Goal: Task Accomplishment & Management: Use online tool/utility

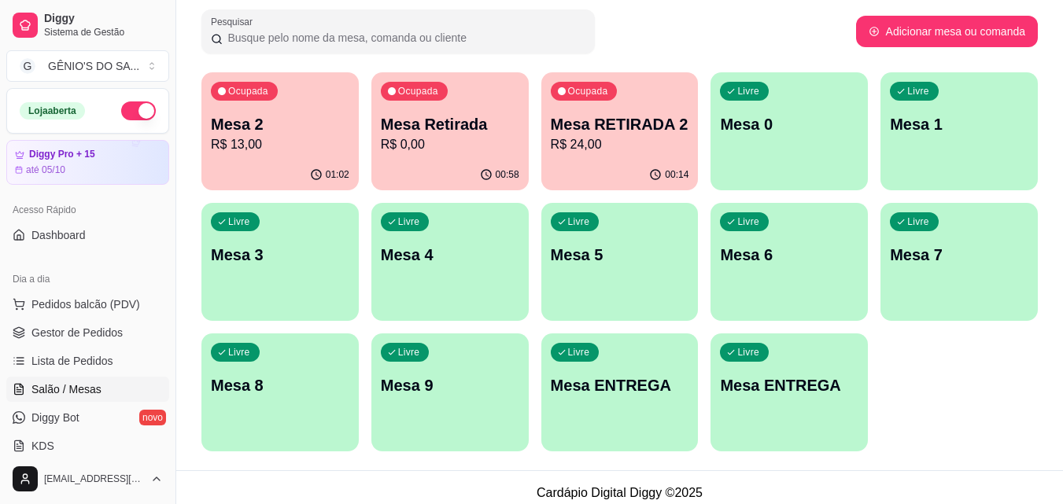
click at [297, 127] on p "Mesa 2" at bounding box center [280, 124] width 138 height 22
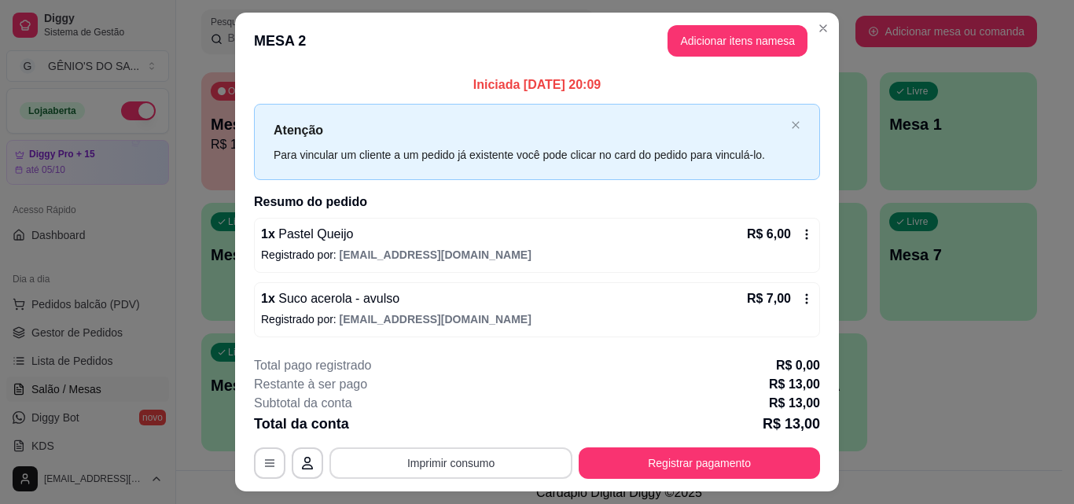
click at [452, 466] on button "Imprimir consumo" at bounding box center [451, 463] width 243 height 31
click at [452, 412] on div "Escolha a impressora Impressora" at bounding box center [450, 415] width 130 height 53
click at [454, 426] on button "Impressora" at bounding box center [450, 427] width 114 height 25
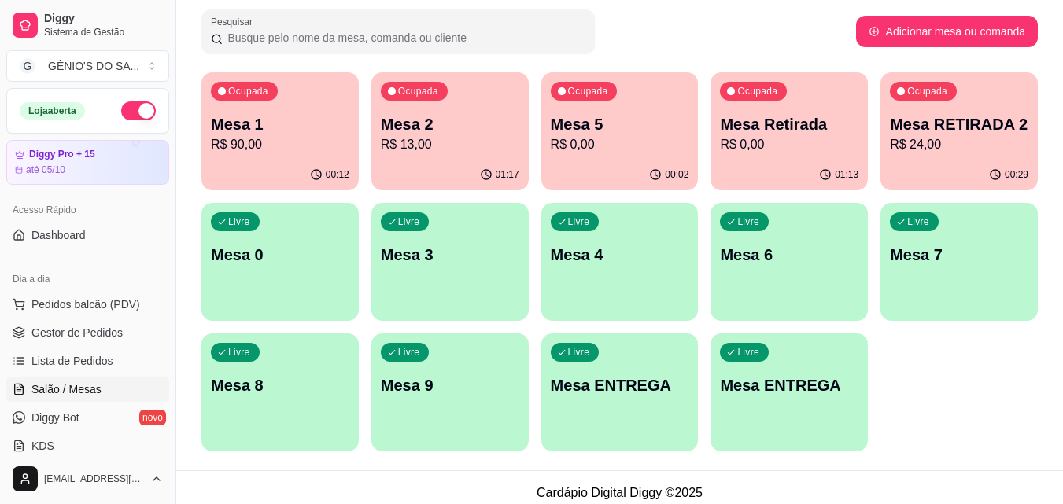
click at [297, 416] on div "Livre Mesa 8" at bounding box center [279, 383] width 157 height 99
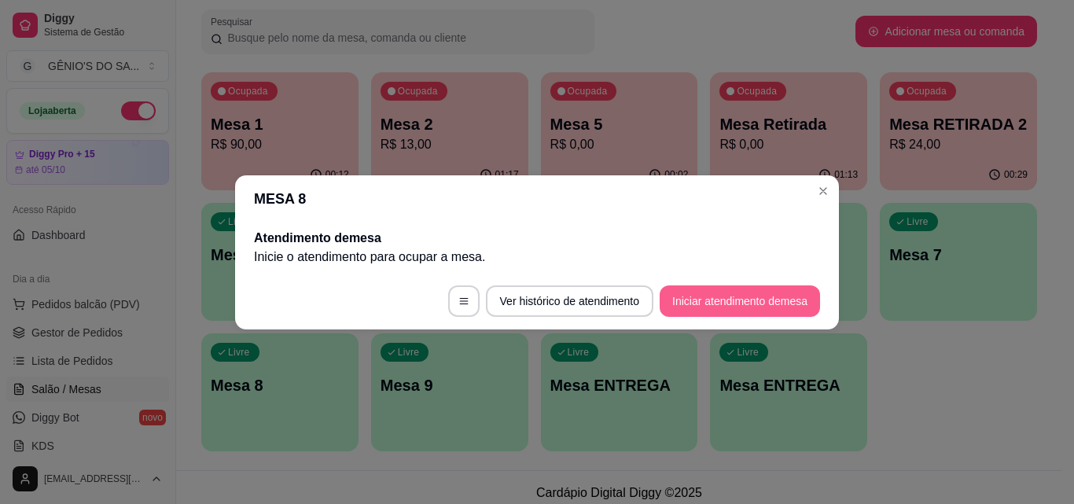
click at [704, 302] on button "Iniciar atendimento de mesa" at bounding box center [740, 301] width 160 height 31
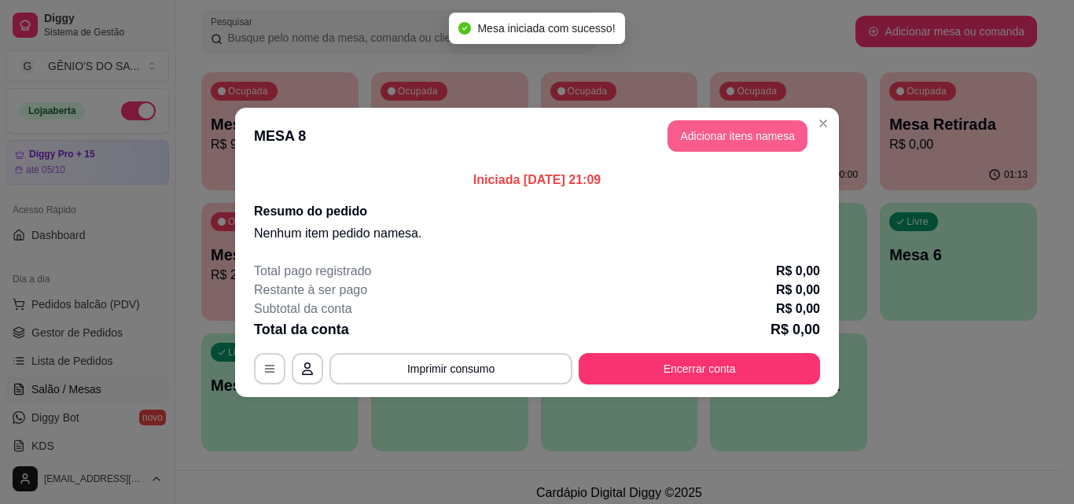
click at [775, 132] on button "Adicionar itens na mesa" at bounding box center [738, 135] width 140 height 31
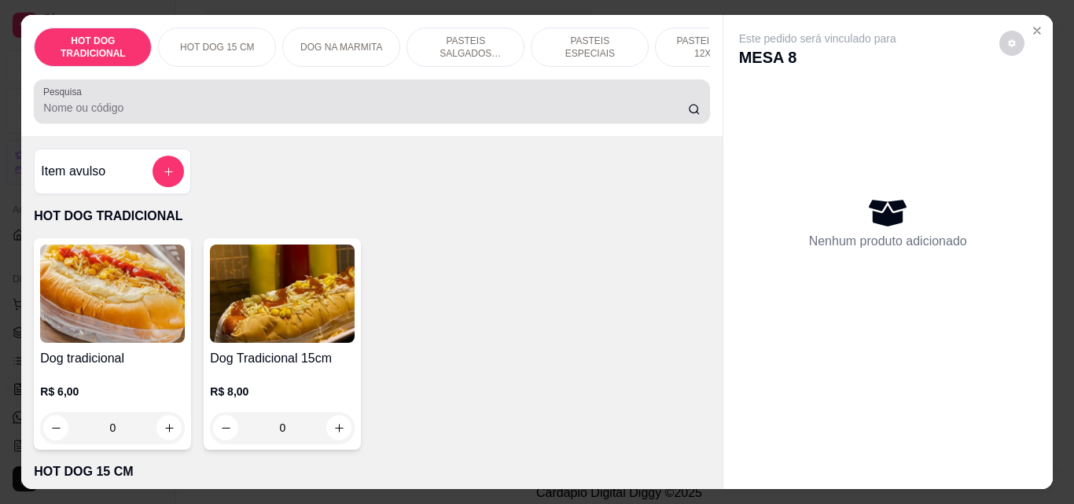
click at [319, 116] on input "Pesquisa" at bounding box center [365, 108] width 645 height 16
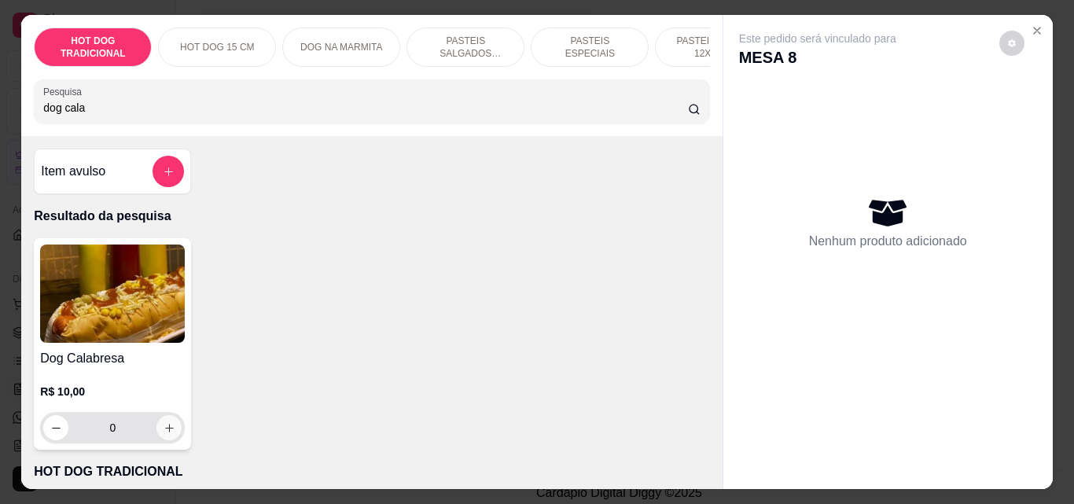
type input "dog cala"
click at [168, 438] on button "increase-product-quantity" at bounding box center [169, 427] width 25 height 25
click at [169, 437] on button "increase-product-quantity" at bounding box center [169, 427] width 25 height 25
type input "3"
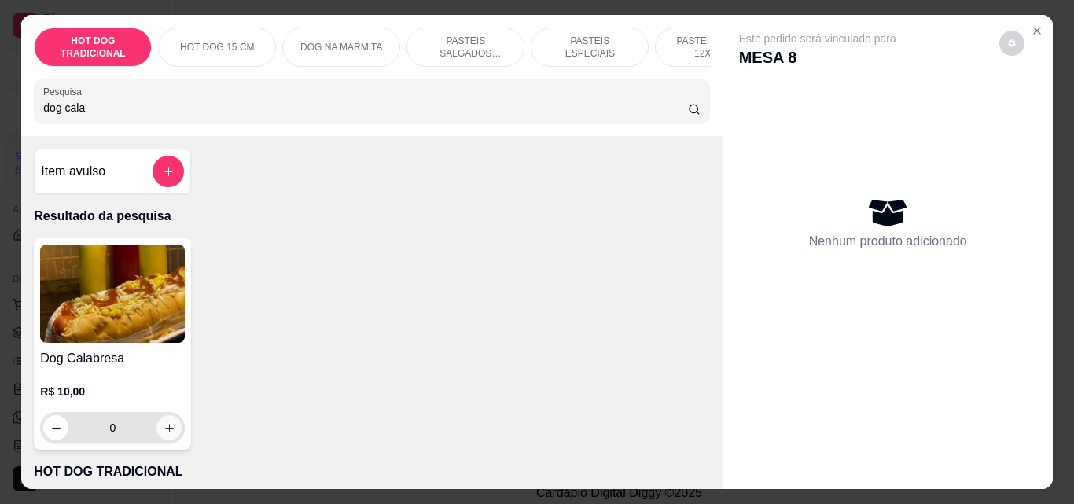
type input "3"
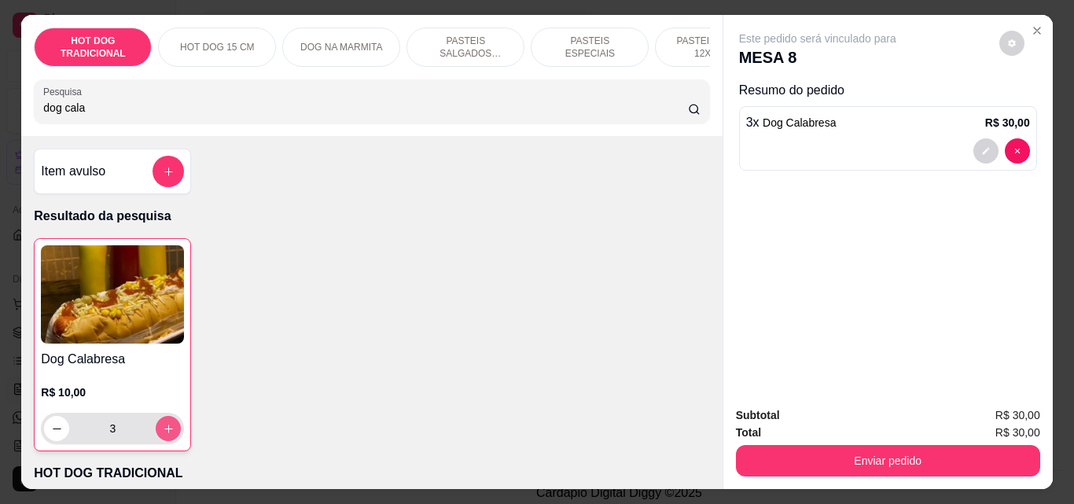
click at [169, 437] on button "increase-product-quantity" at bounding box center [168, 428] width 25 height 25
type input "4"
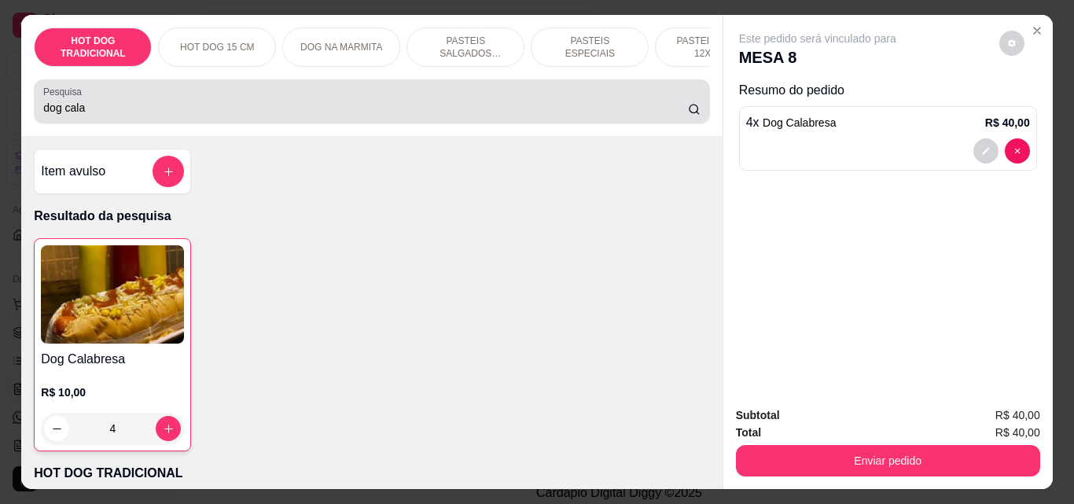
click at [157, 104] on div "dog cala" at bounding box center [371, 101] width 657 height 31
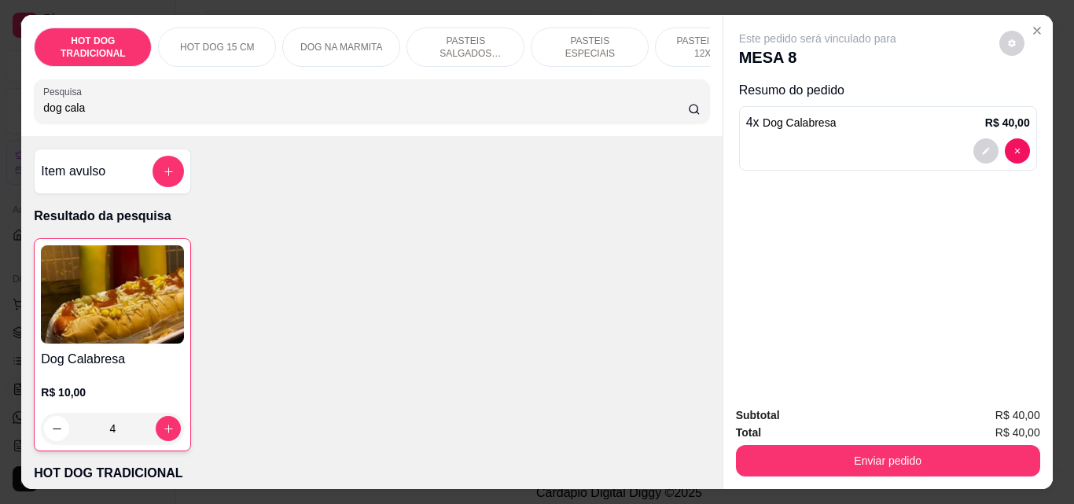
click at [157, 104] on div "dog cala" at bounding box center [371, 101] width 657 height 31
type input "d"
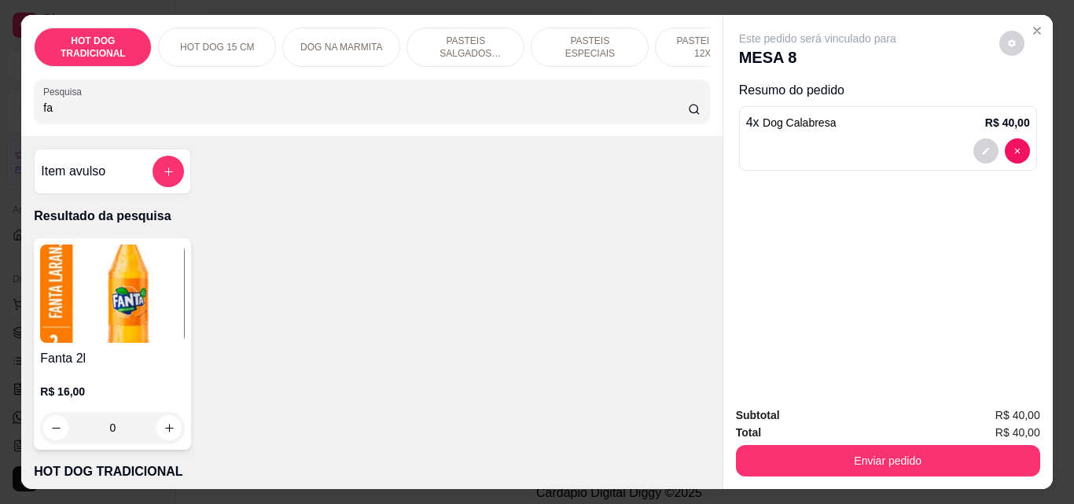
type input "f"
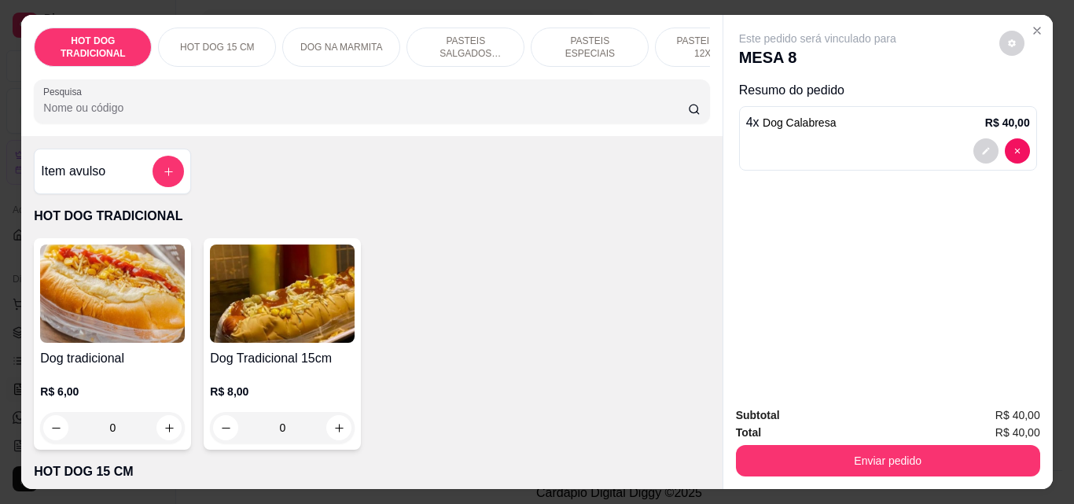
click at [169, 185] on button "add-separate-item" at bounding box center [168, 171] width 31 height 31
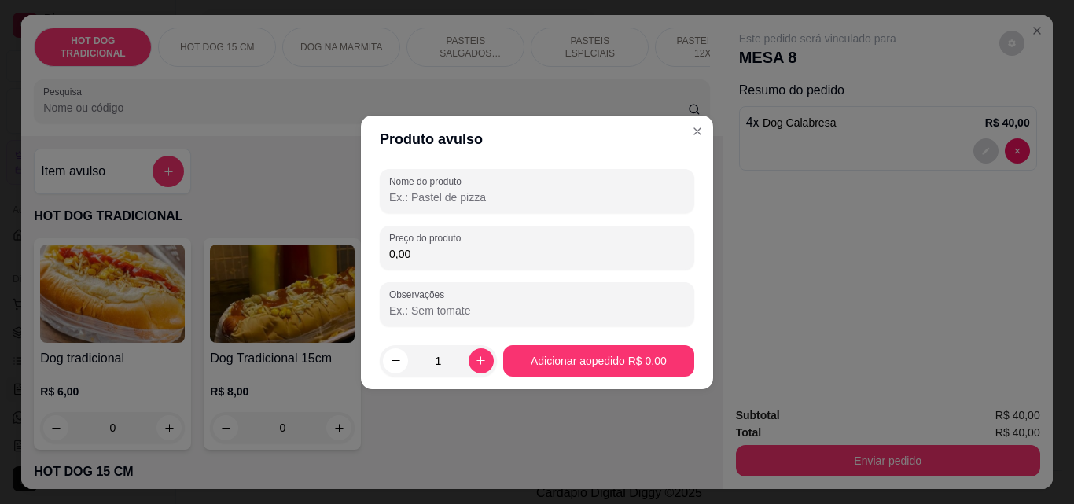
click at [441, 214] on div "Nome do produto Preço do produto 0,00 Observações" at bounding box center [537, 247] width 315 height 157
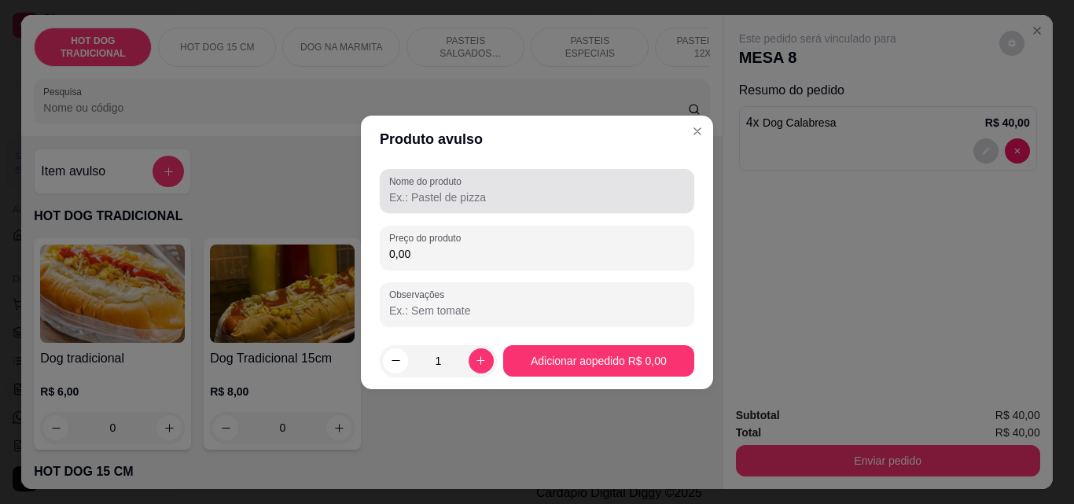
click at [445, 208] on div "Nome do produto" at bounding box center [537, 191] width 315 height 44
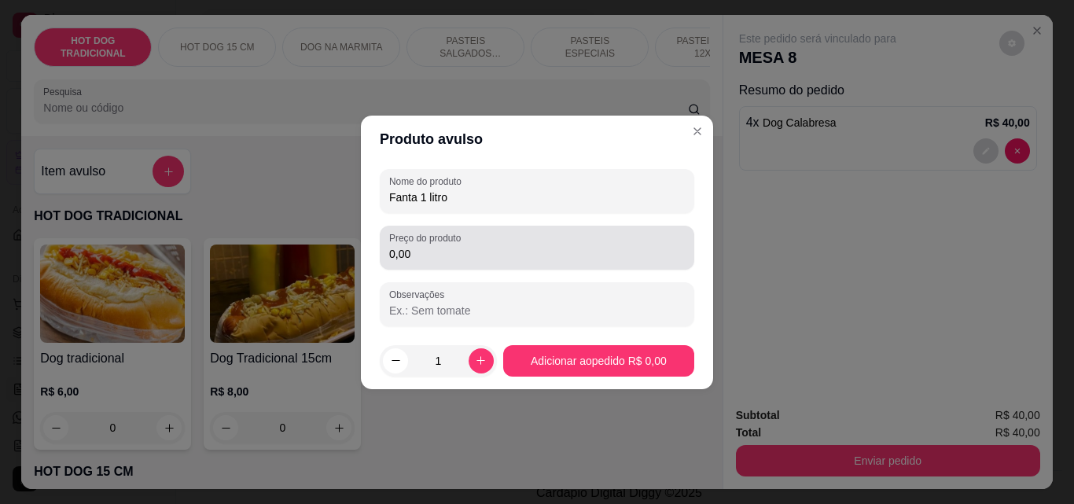
type input "Fanta 1 litro"
click at [440, 258] on input "0,00" at bounding box center [537, 254] width 296 height 16
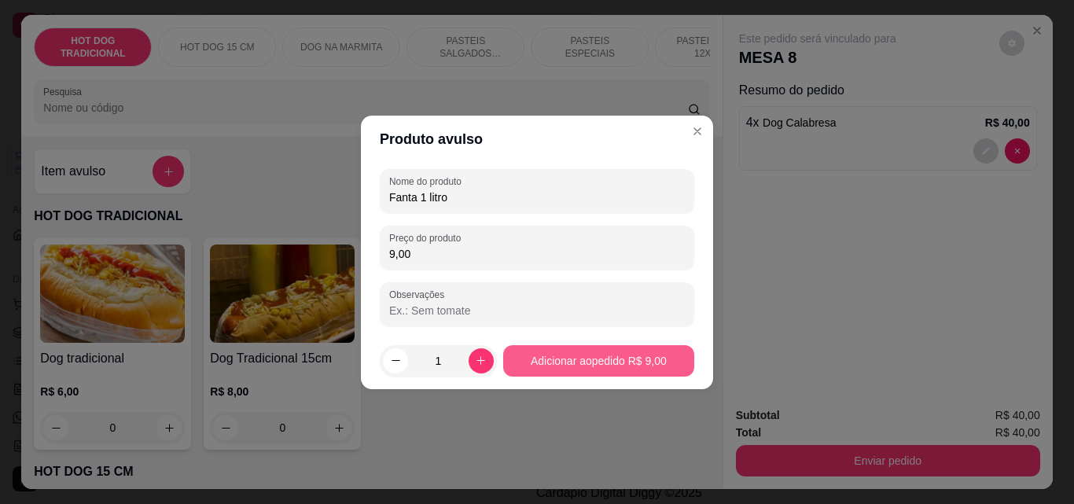
type input "9,00"
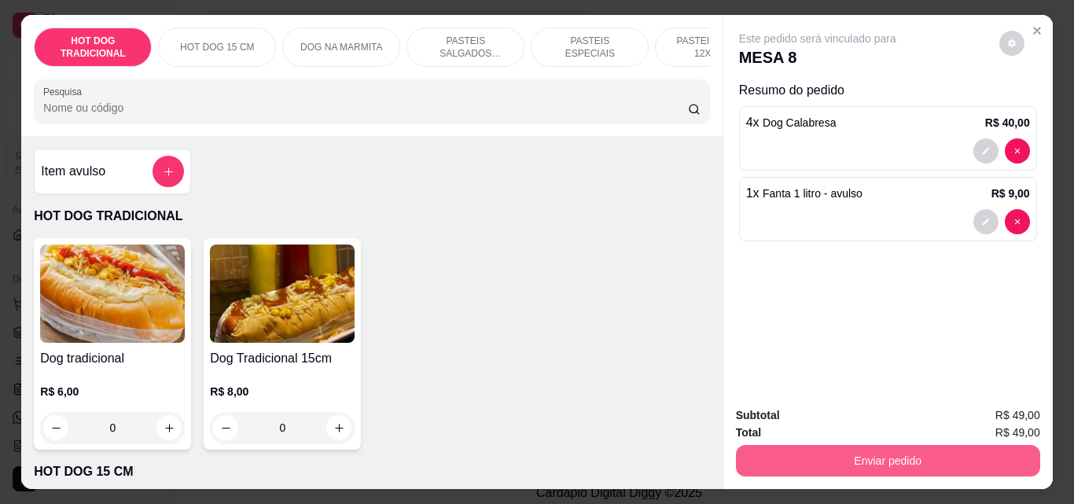
click at [820, 451] on button "Enviar pedido" at bounding box center [888, 460] width 304 height 31
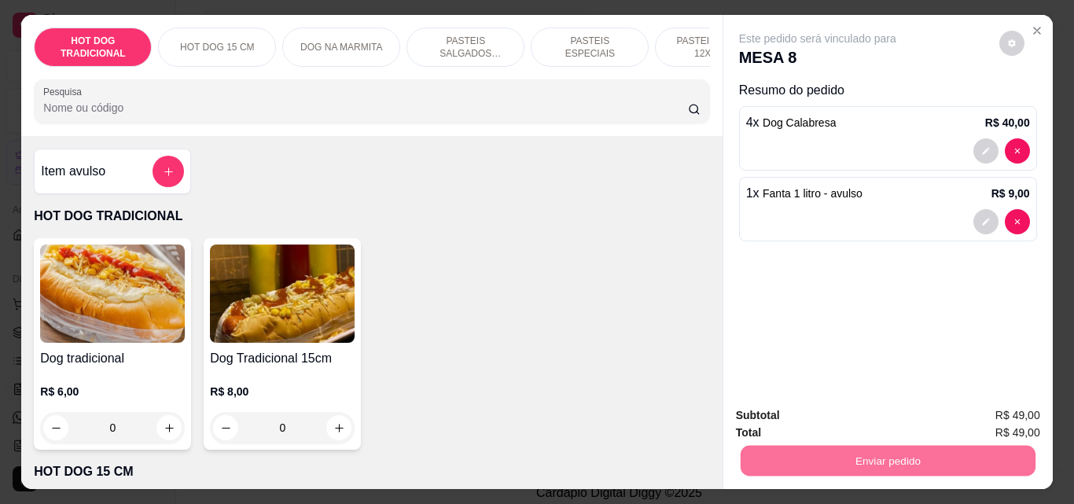
click at [852, 410] on button "Não registrar e enviar pedido" at bounding box center [836, 415] width 159 height 29
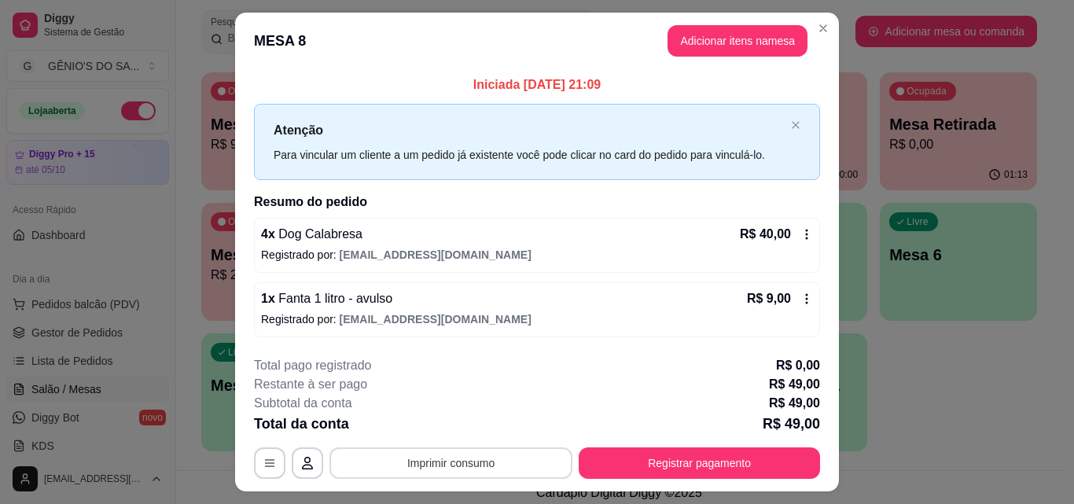
click at [477, 459] on button "Imprimir consumo" at bounding box center [451, 463] width 243 height 31
click at [518, 352] on footer "**********" at bounding box center [537, 418] width 604 height 148
click at [474, 460] on button "Imprimir consumo" at bounding box center [451, 463] width 243 height 31
click at [463, 427] on button "Impressora" at bounding box center [450, 427] width 110 height 24
click at [488, 396] on div "Subtotal da conta R$ 49,00" at bounding box center [537, 403] width 566 height 19
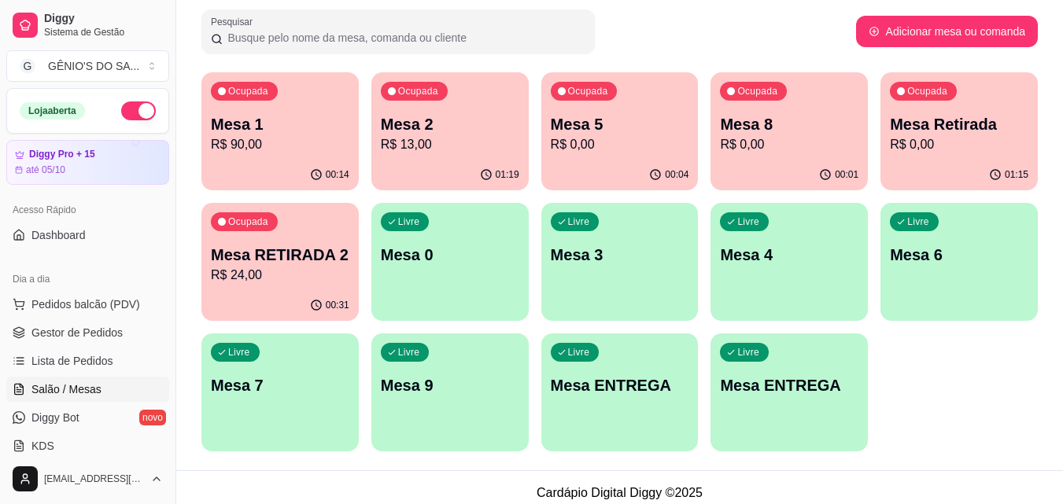
click at [584, 117] on p "Mesa 5" at bounding box center [620, 124] width 138 height 22
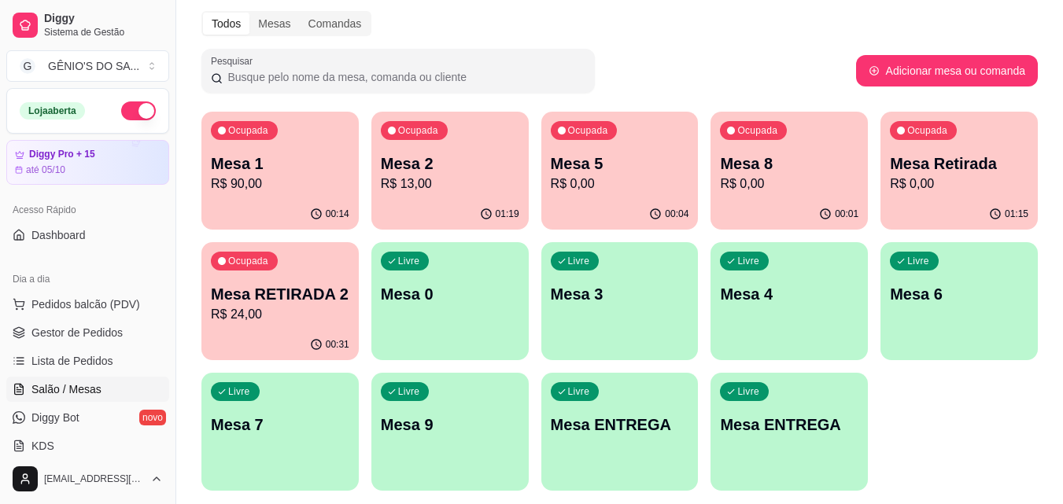
scroll to position [212, 0]
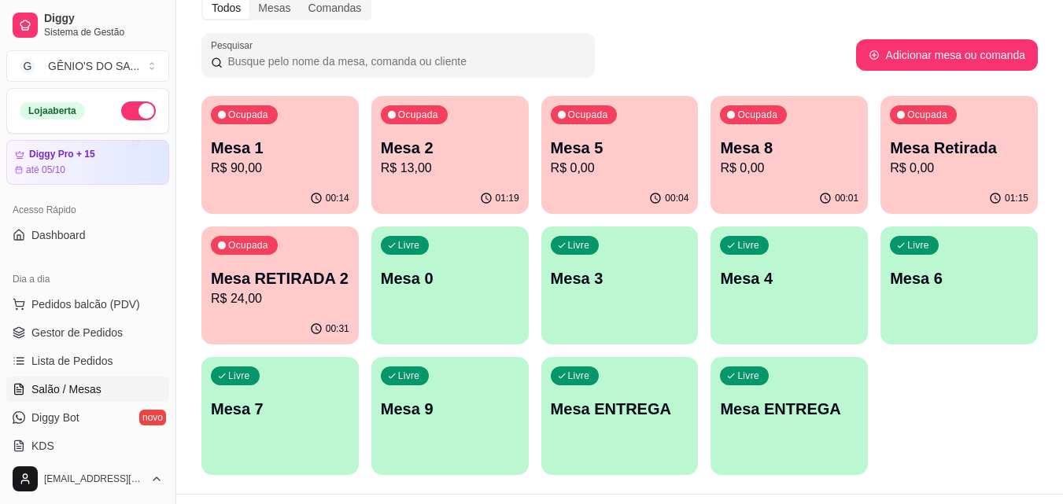
click at [1051, 21] on div "Melhore seu plano Você tem 15 mesas / comandas disponíveis. Obtenha o Diggy Pro…" at bounding box center [619, 170] width 886 height 647
click at [241, 138] on p "Mesa 1" at bounding box center [280, 148] width 135 height 21
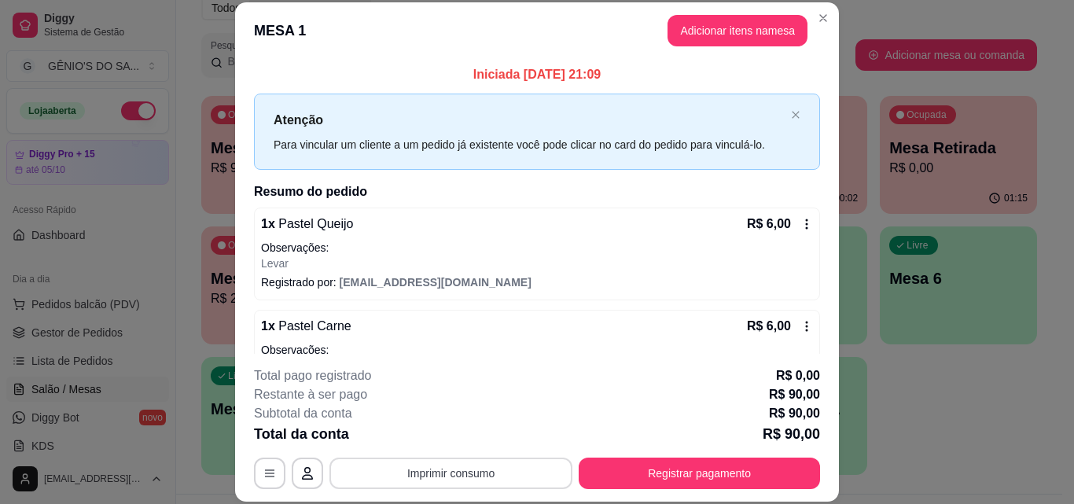
click at [418, 467] on button "Imprimir consumo" at bounding box center [451, 473] width 243 height 31
click at [437, 434] on button "Impressora" at bounding box center [450, 437] width 110 height 24
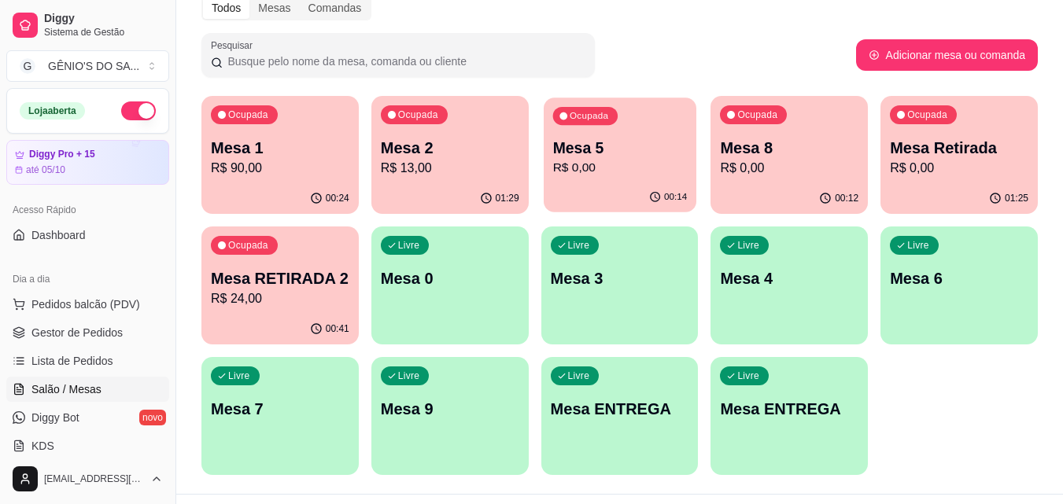
click at [643, 185] on div "00:14" at bounding box center [620, 197] width 153 height 30
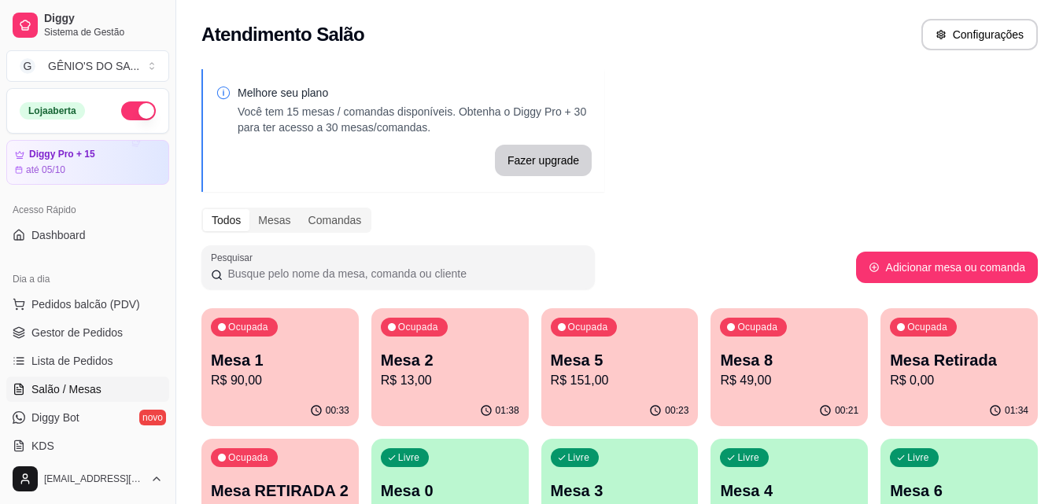
click at [755, 184] on div "Melhore seu plano Você tem 15 mesas / comandas disponíveis. Obtenha o Diggy Pro…" at bounding box center [619, 383] width 886 height 647
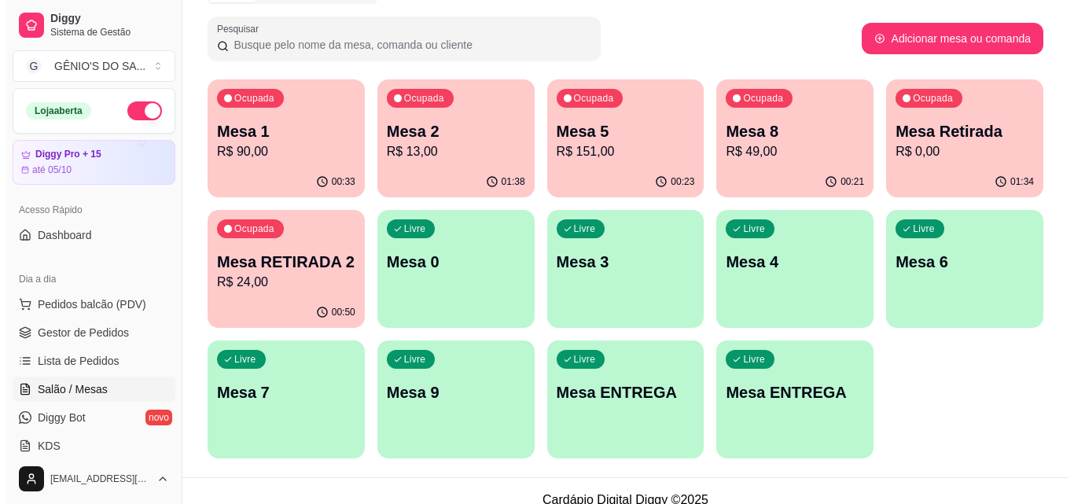
scroll to position [236, 0]
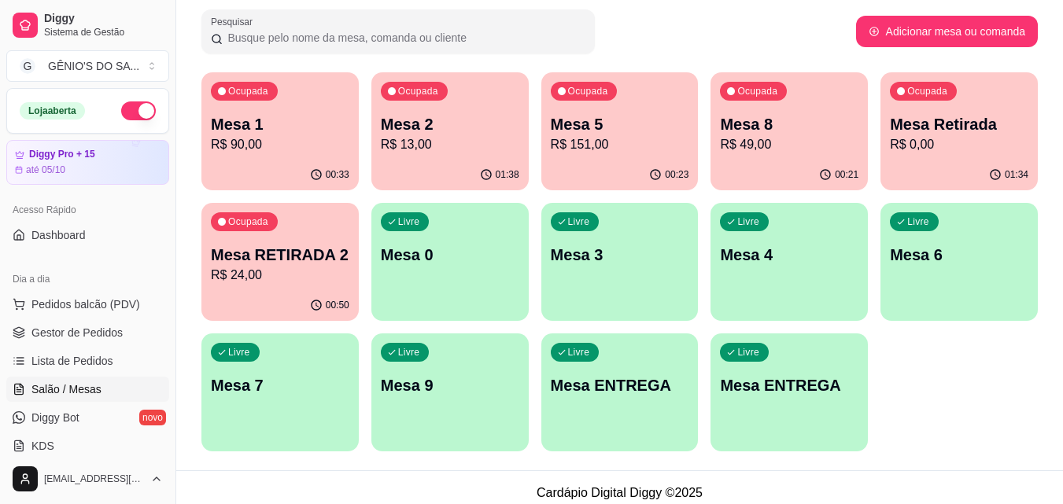
click at [634, 150] on p "R$ 151,00" at bounding box center [620, 144] width 138 height 19
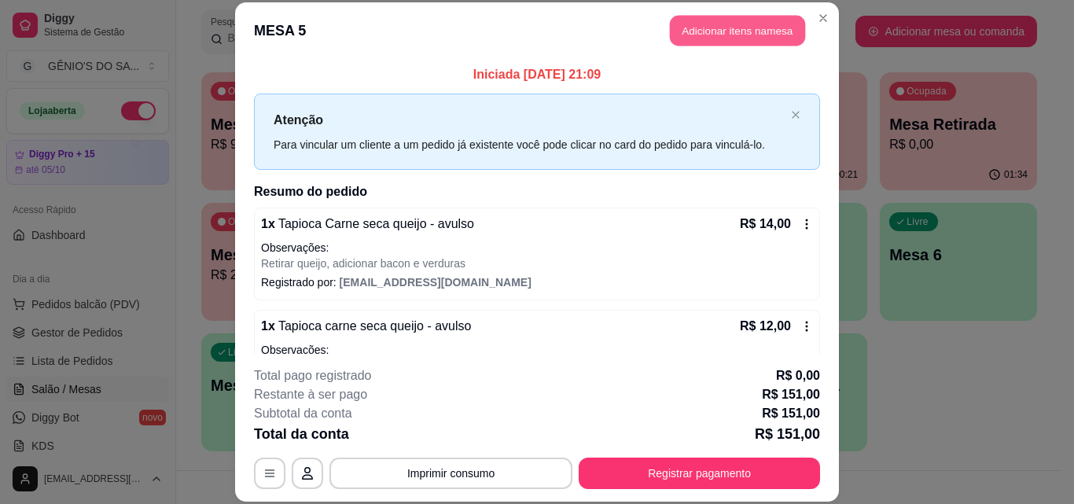
click at [740, 28] on button "Adicionar itens na mesa" at bounding box center [737, 31] width 135 height 31
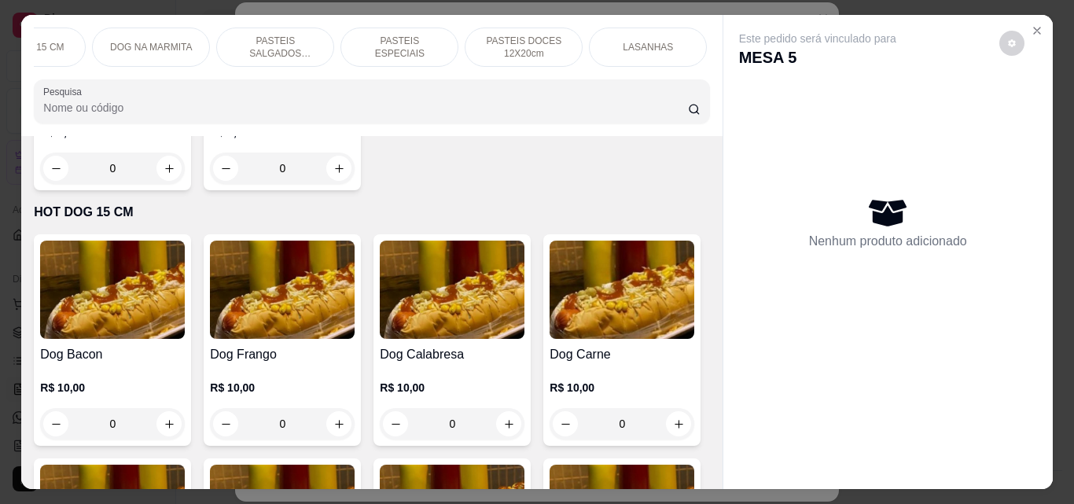
scroll to position [0, 561]
click at [645, 41] on p "BEBIDAS" at bounding box center [650, 47] width 41 height 13
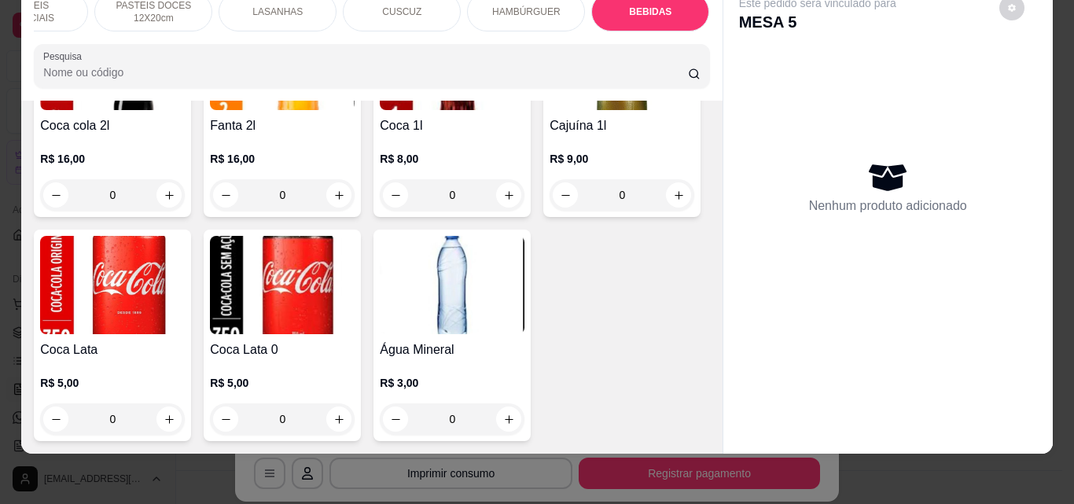
scroll to position [5724, 0]
click at [496, 407] on button "increase-product-quantity" at bounding box center [508, 419] width 25 height 25
type input "1"
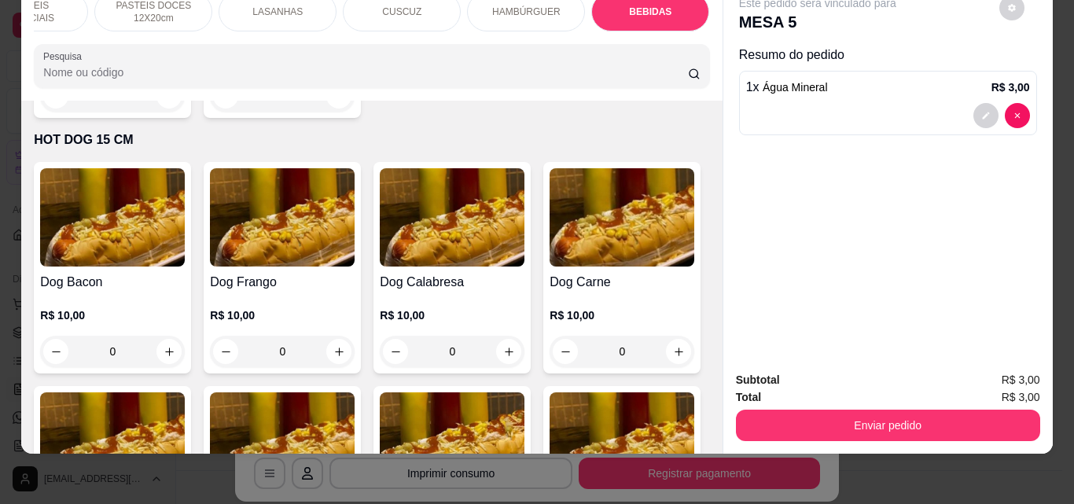
scroll to position [0, 0]
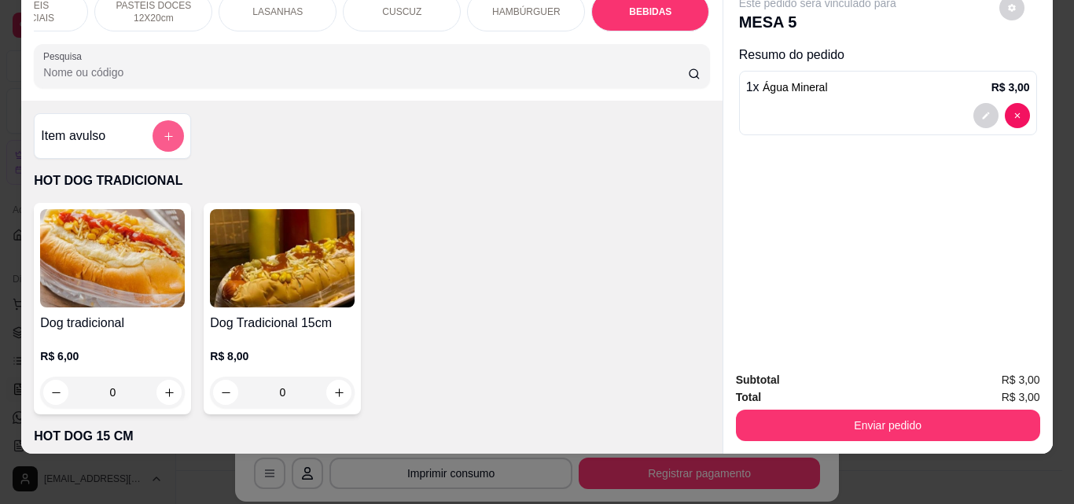
click at [163, 138] on icon "add-separate-item" at bounding box center [169, 137] width 12 height 12
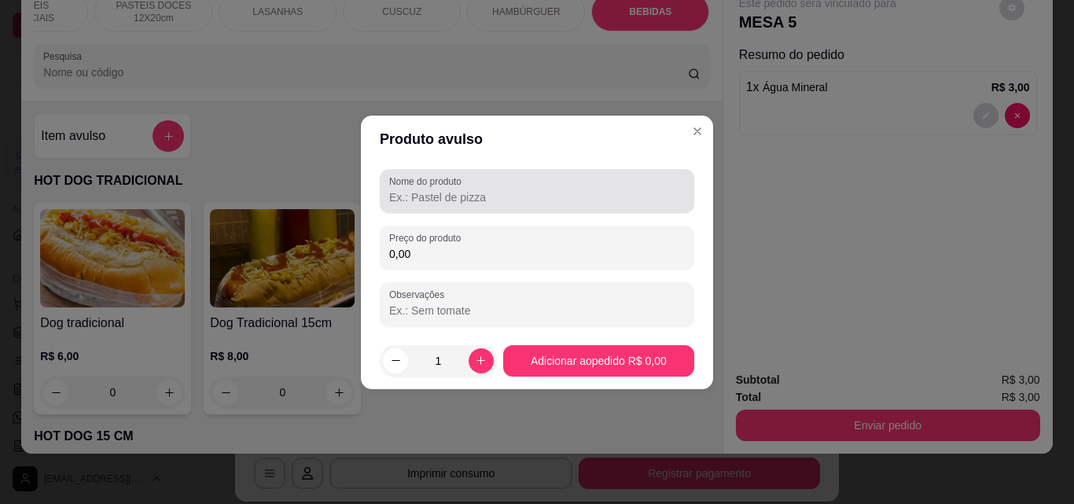
click at [398, 204] on input "Nome do produto" at bounding box center [537, 198] width 296 height 16
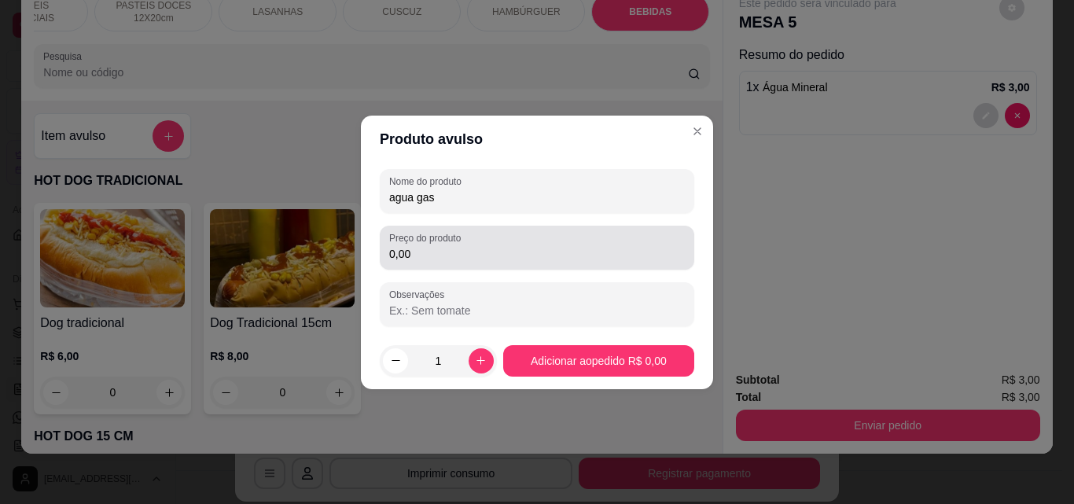
type input "agua gas"
click at [434, 263] on div "0,00" at bounding box center [537, 247] width 296 height 31
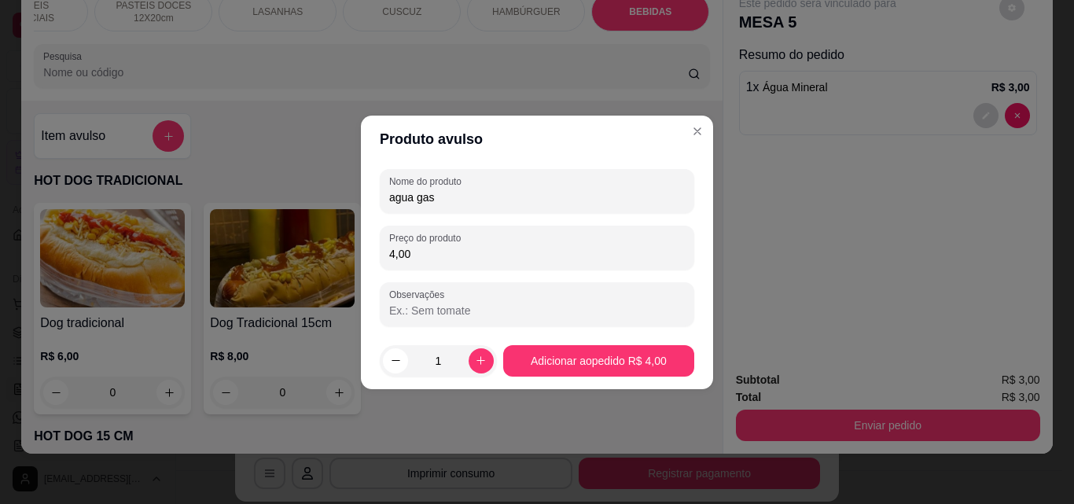
type input "4,00"
click at [598, 341] on footer "1 Adicionar ao pedido R$ 4,00" at bounding box center [537, 361] width 352 height 57
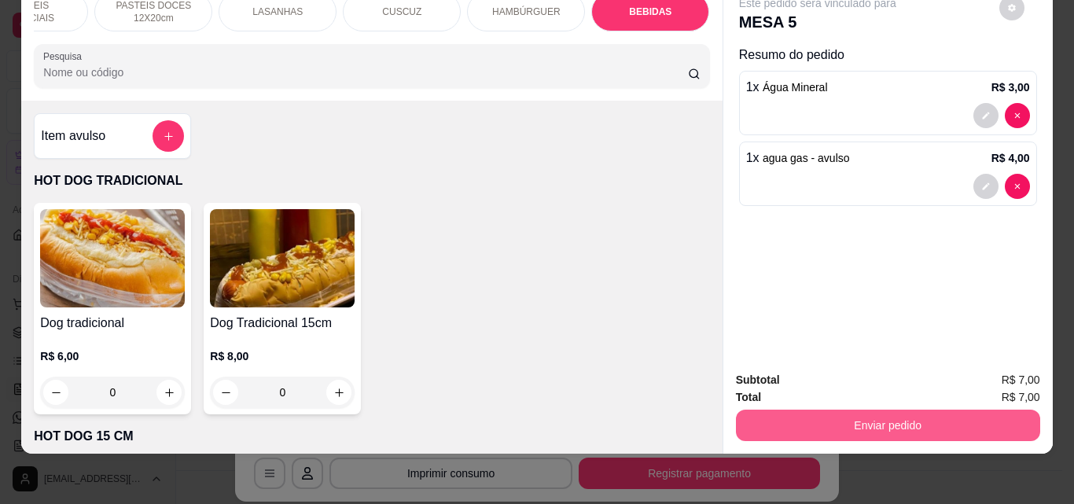
click at [789, 411] on button "Enviar pedido" at bounding box center [888, 425] width 304 height 31
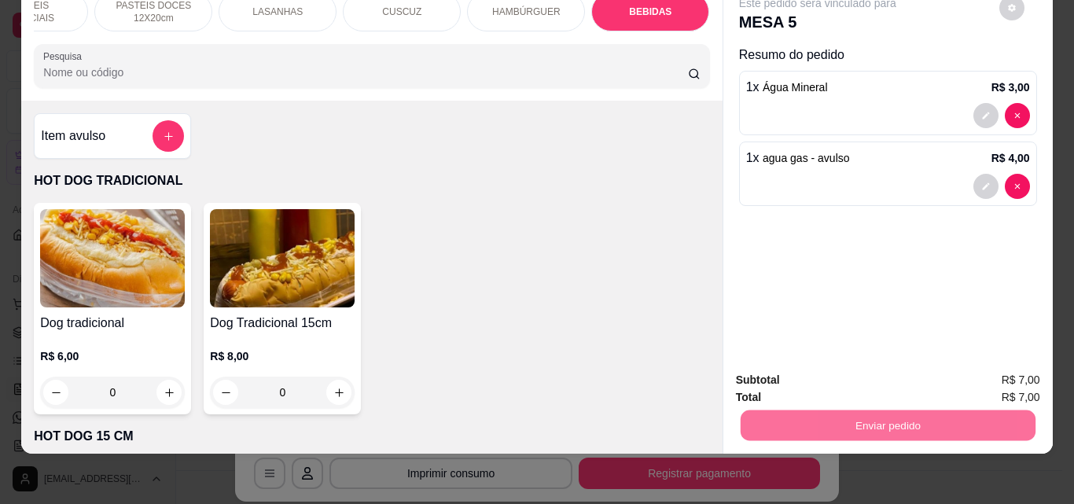
click at [827, 363] on button "Não registrar e enviar pedido" at bounding box center [836, 375] width 164 height 30
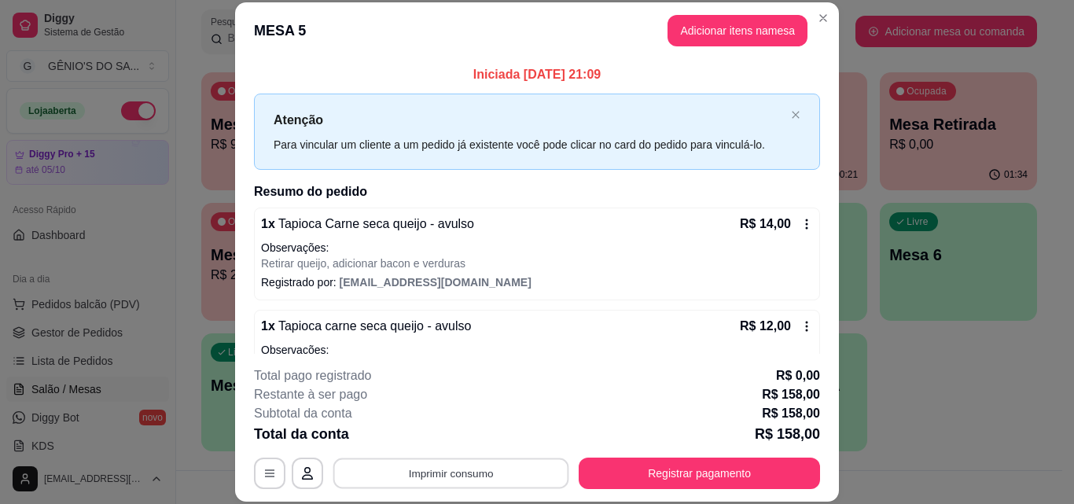
click at [464, 463] on button "Imprimir consumo" at bounding box center [452, 473] width 236 height 31
click at [457, 438] on button "Impressora" at bounding box center [450, 437] width 110 height 24
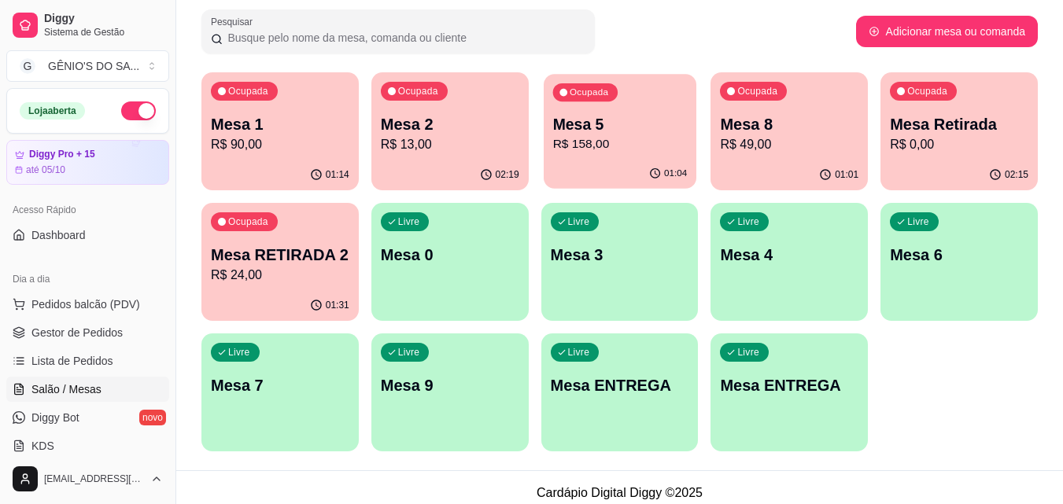
click at [608, 135] on div "Mesa 5 R$ 158,00" at bounding box center [619, 133] width 135 height 39
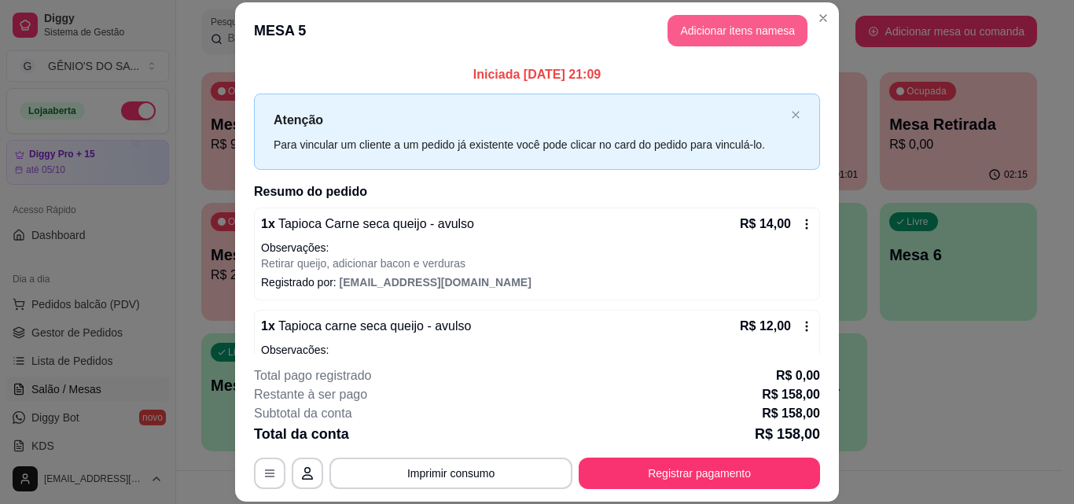
click at [723, 30] on button "Adicionar itens na mesa" at bounding box center [738, 30] width 140 height 31
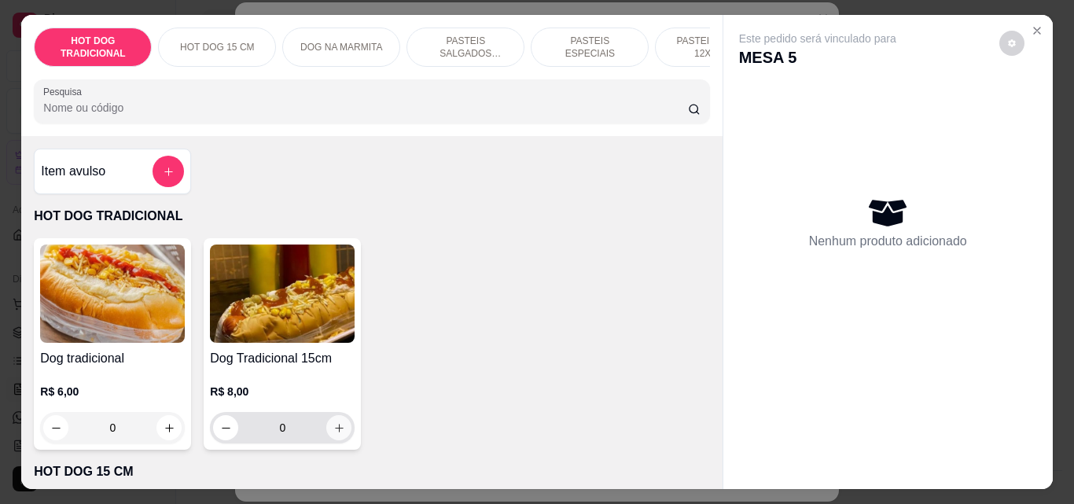
click at [326, 437] on button "increase-product-quantity" at bounding box center [338, 427] width 25 height 25
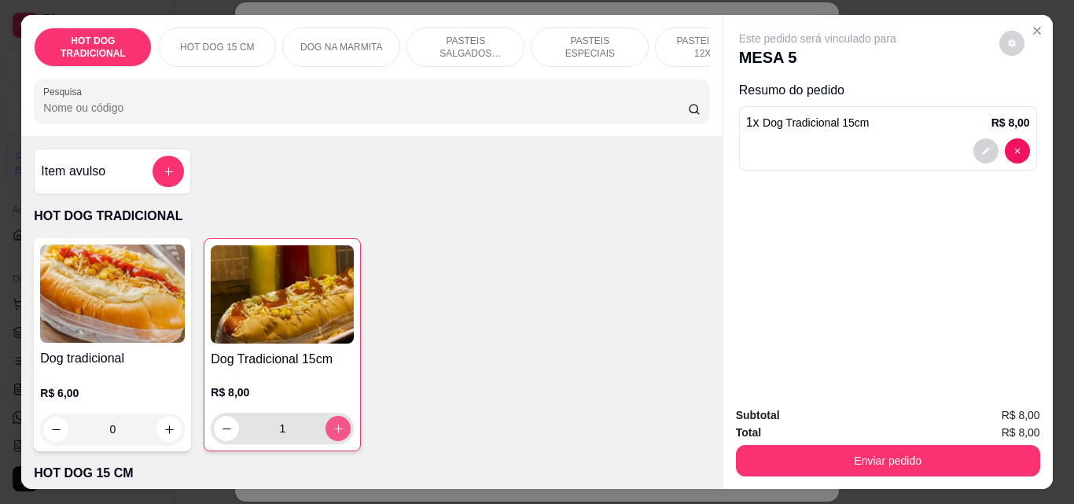
type input "1"
click at [171, 179] on button "add-separate-item" at bounding box center [168, 171] width 31 height 31
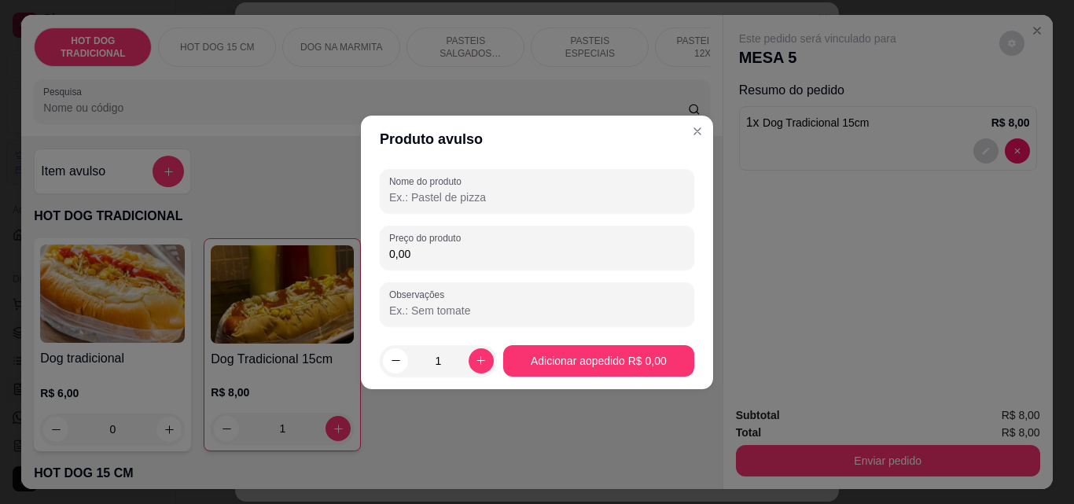
click at [431, 192] on input "Nome do produto" at bounding box center [537, 198] width 296 height 16
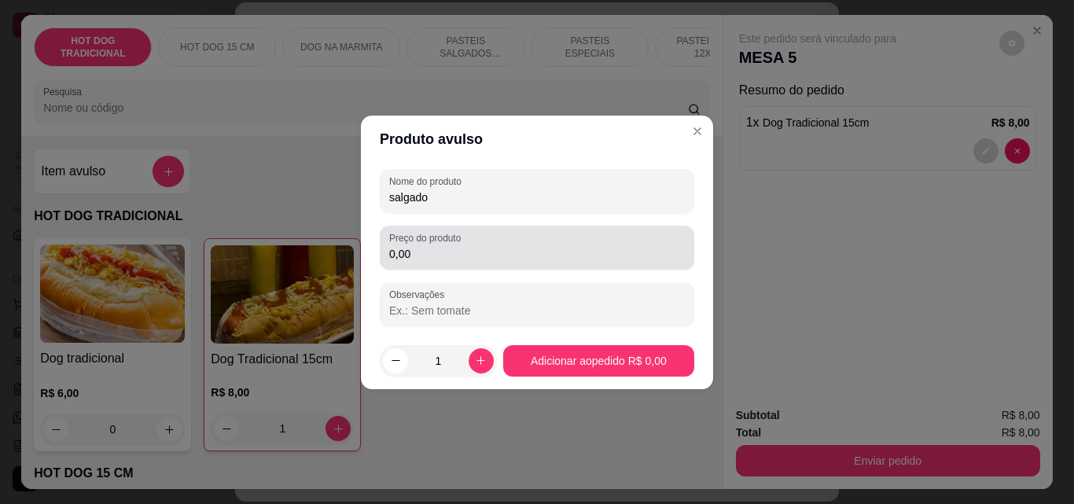
type input "salgado"
click at [429, 250] on input "0,00" at bounding box center [537, 254] width 296 height 16
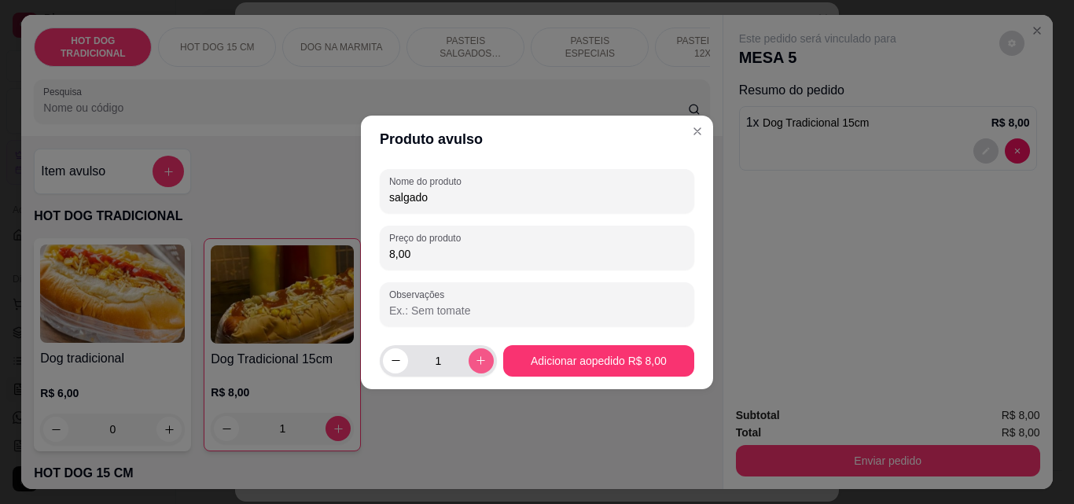
type input "8,00"
click at [472, 367] on button "increase-product-quantity" at bounding box center [481, 360] width 25 height 25
type input "2"
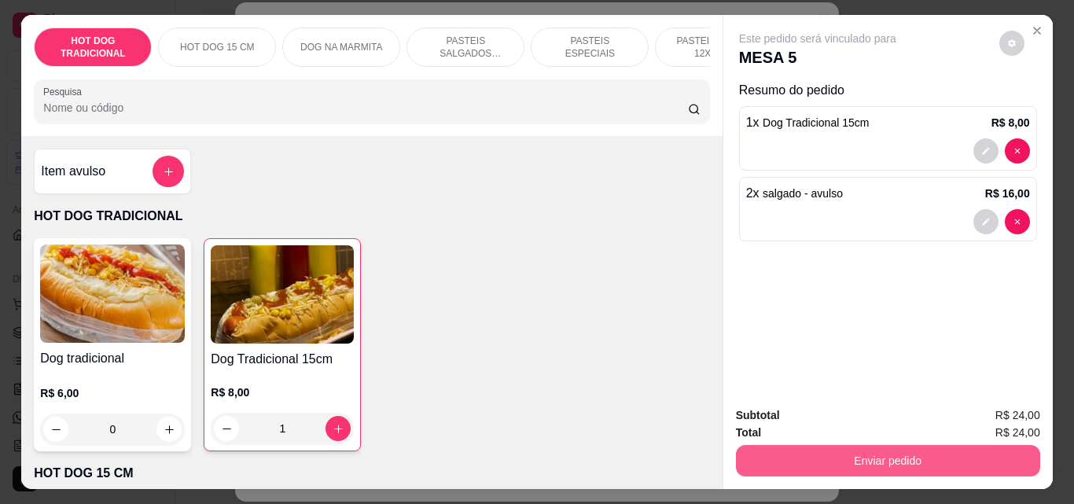
click at [854, 445] on button "Enviar pedido" at bounding box center [888, 460] width 304 height 31
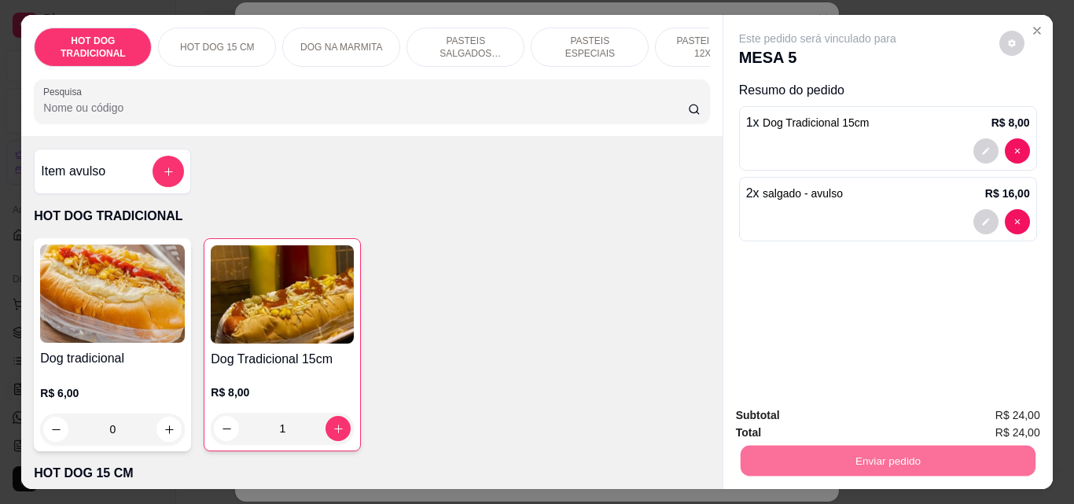
click at [850, 415] on button "Não registrar e enviar pedido" at bounding box center [836, 415] width 159 height 29
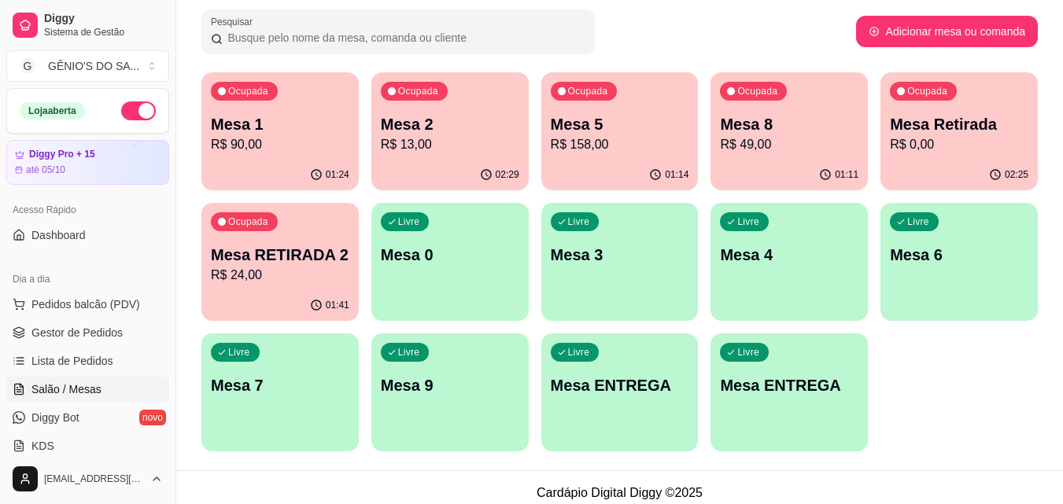
click at [659, 105] on div "Ocupada Mesa 5 R$ 158,00" at bounding box center [619, 115] width 157 height 87
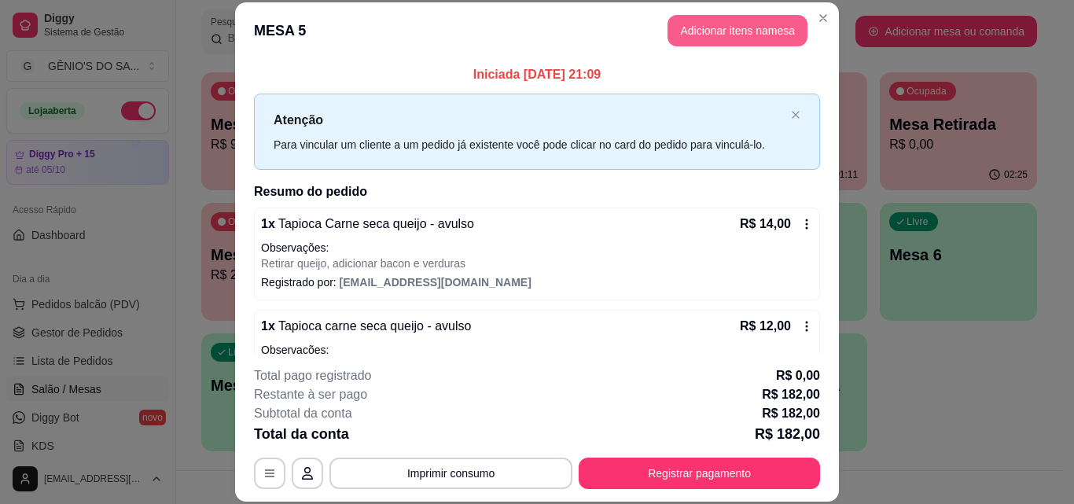
click at [723, 38] on button "Adicionar itens na mesa" at bounding box center [738, 30] width 140 height 31
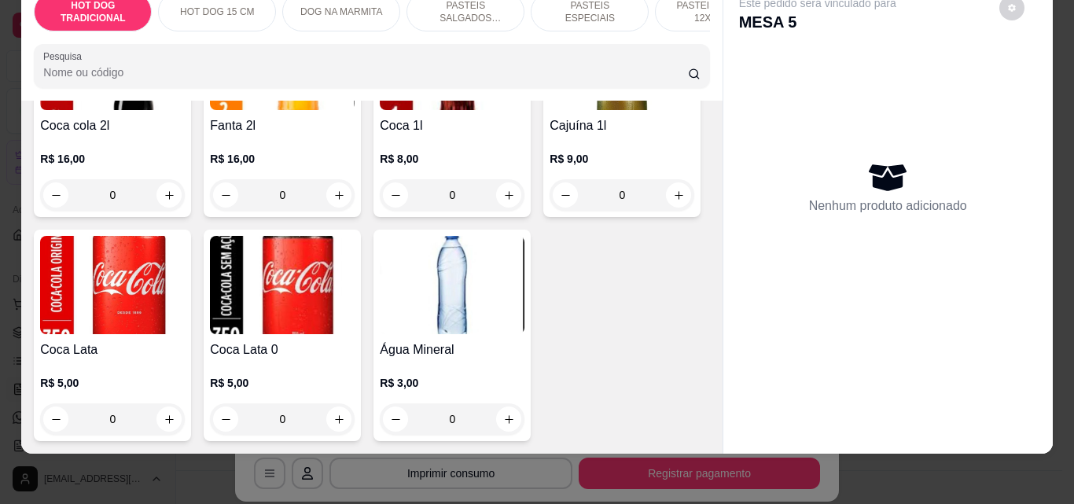
scroll to position [5724, 0]
click at [496, 410] on button "increase-product-quantity" at bounding box center [508, 419] width 25 height 25
type input "1"
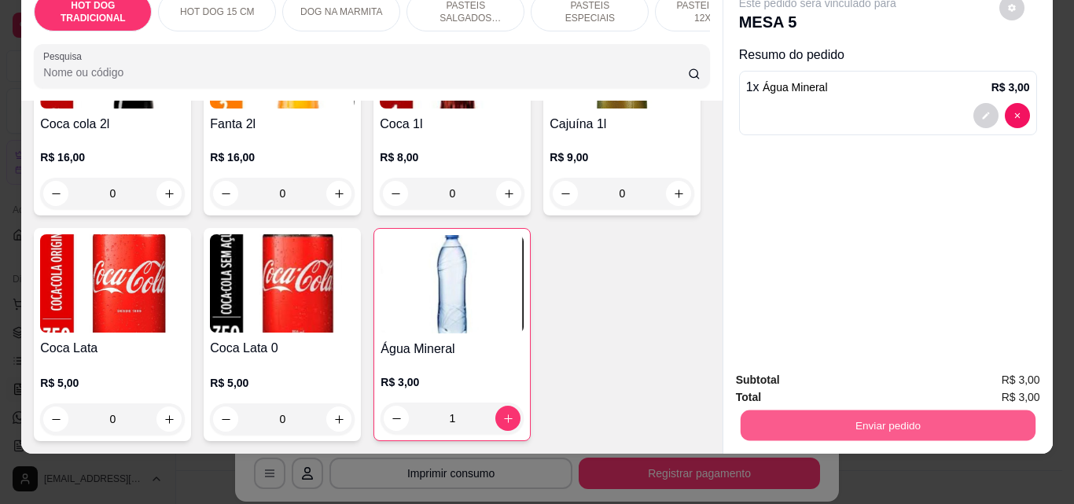
click at [879, 411] on button "Enviar pedido" at bounding box center [887, 425] width 295 height 31
click at [879, 365] on button "Não registrar e enviar pedido" at bounding box center [836, 375] width 164 height 30
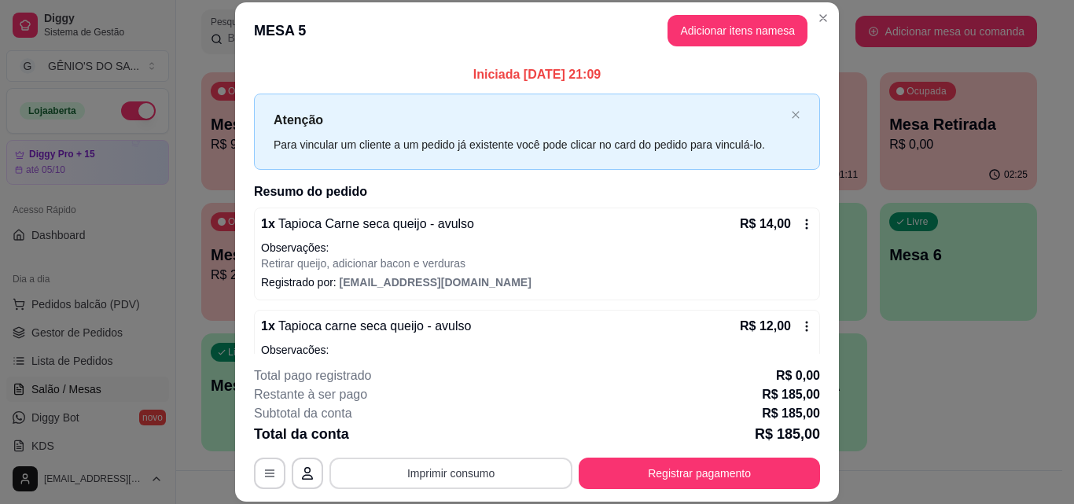
click at [489, 461] on button "Imprimir consumo" at bounding box center [451, 473] width 243 height 31
click at [473, 430] on button "Impressora" at bounding box center [450, 437] width 110 height 24
